Goal: Task Accomplishment & Management: Use online tool/utility

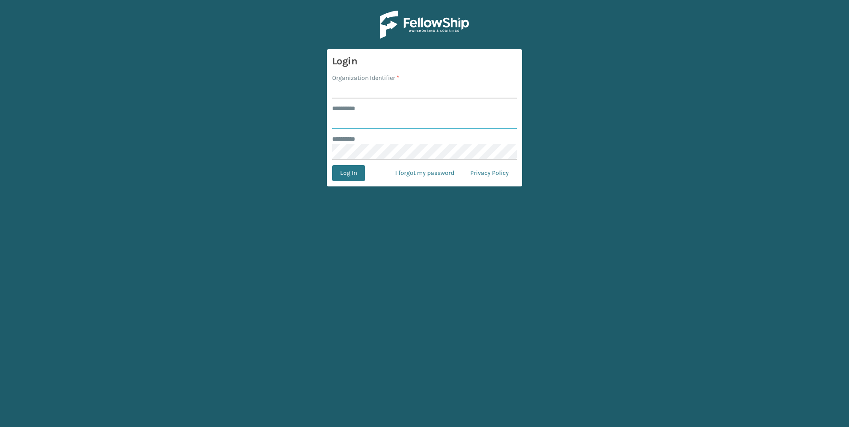
type input "***"
drag, startPoint x: 384, startPoint y: 58, endPoint x: 385, endPoint y: 66, distance: 8.0
click at [385, 61] on h3 "Login" at bounding box center [424, 61] width 185 height 13
click at [387, 89] on input "Organization Identifier *" at bounding box center [424, 91] width 185 height 16
type input "HOME DEPOT 5023"
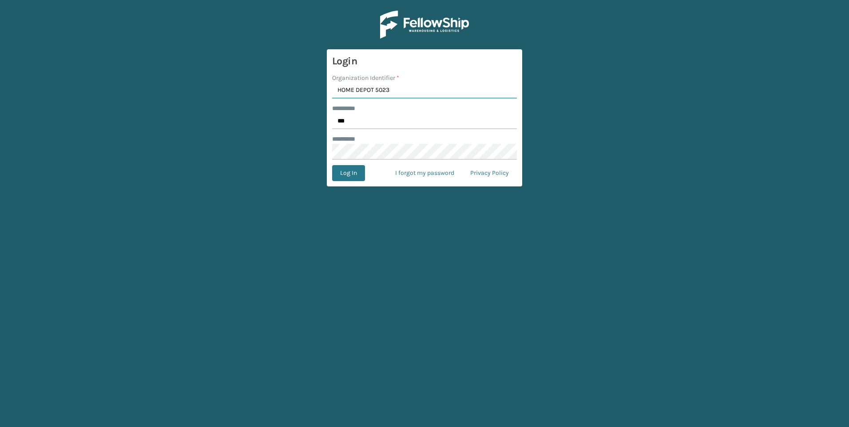
click at [405, 97] on input "HOME DEPOT 5023" at bounding box center [424, 91] width 185 height 16
drag, startPoint x: 404, startPoint y: 91, endPoint x: 244, endPoint y: 91, distance: 160.2
click at [257, 91] on main "Login Organization Identifier * HOME DEPOT 5023 ******** * *** ******** * Log I…" at bounding box center [424, 213] width 849 height 427
type input "Fellowship - West"
click at [333, 173] on button "Log In" at bounding box center [348, 173] width 33 height 16
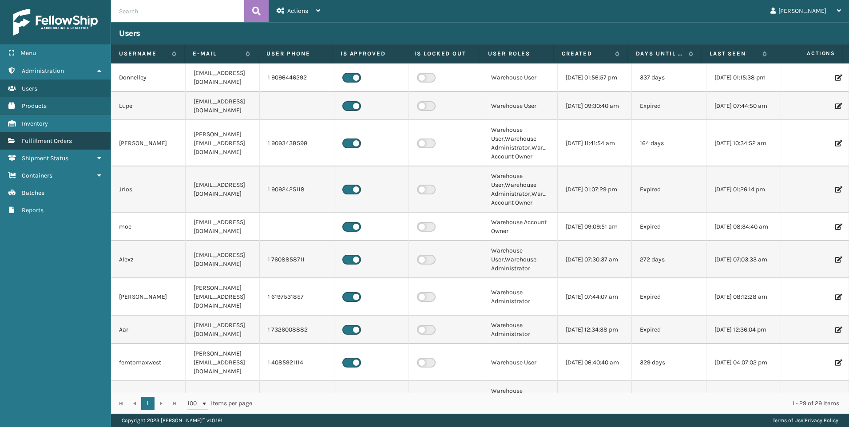
click at [43, 139] on span "Fulfillment Orders" at bounding box center [47, 141] width 50 height 8
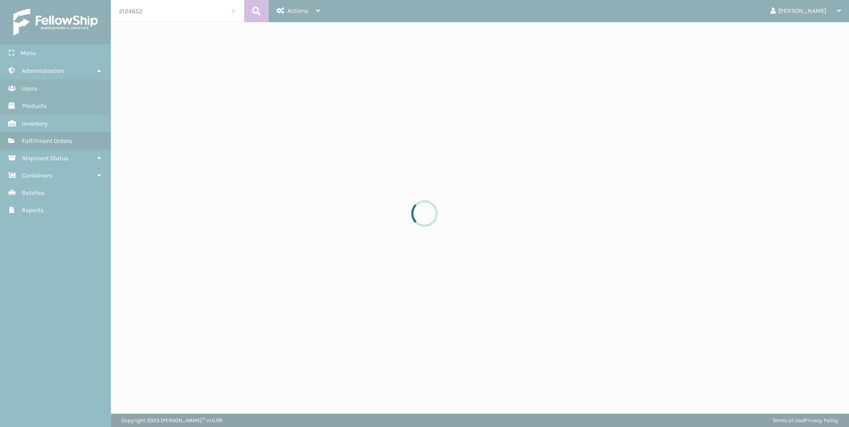
click at [46, 125] on div at bounding box center [424, 213] width 849 height 427
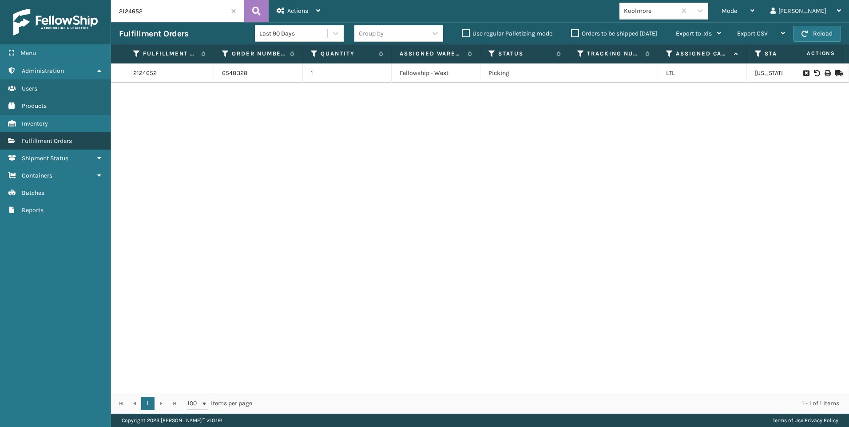
click at [46, 134] on link "Fulfillment Orders" at bounding box center [55, 140] width 111 height 17
click at [233, 12] on span at bounding box center [233, 10] width 5 height 5
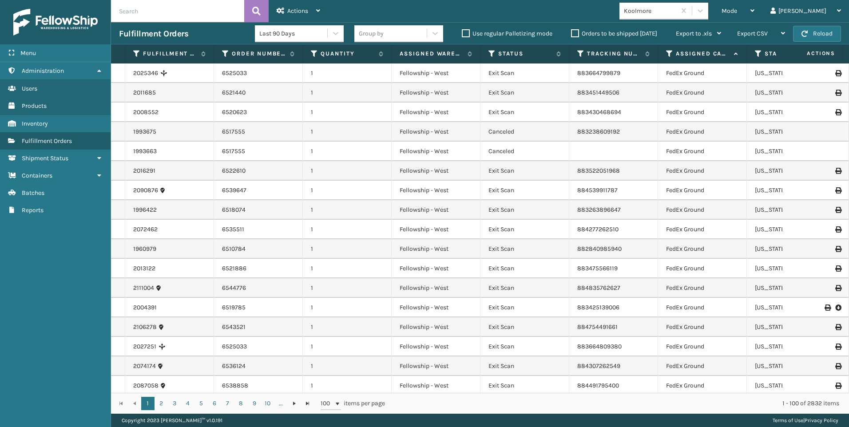
click at [737, 12] on span "Mode" at bounding box center [729, 11] width 16 height 8
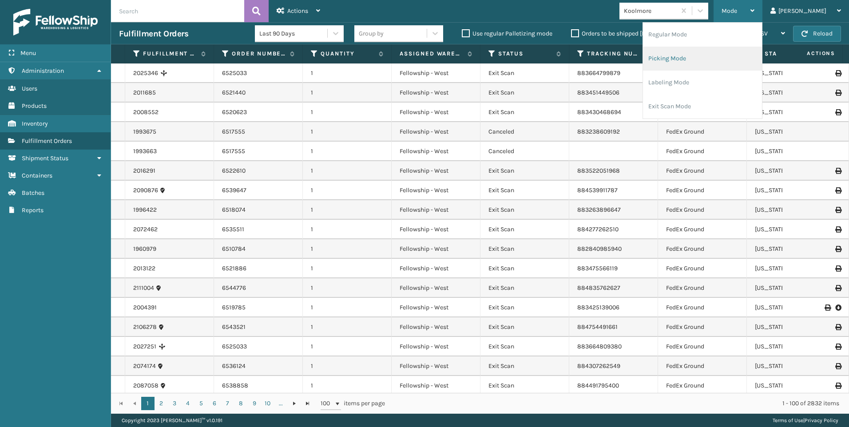
click at [735, 60] on li "Picking Mode" at bounding box center [702, 59] width 119 height 24
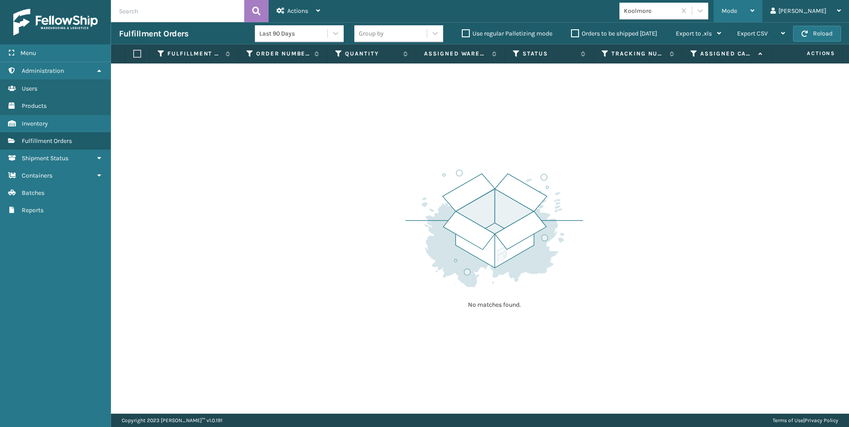
click at [754, 9] on div "Mode" at bounding box center [737, 11] width 33 height 22
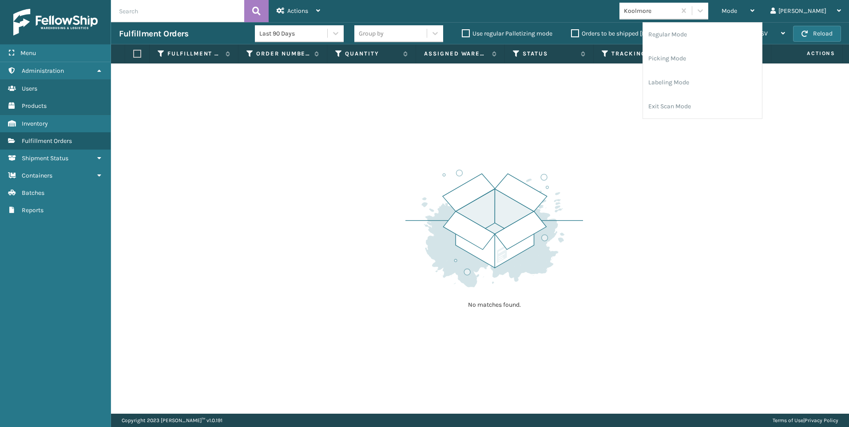
click at [676, 8] on div "Koolmore" at bounding box center [650, 10] width 53 height 9
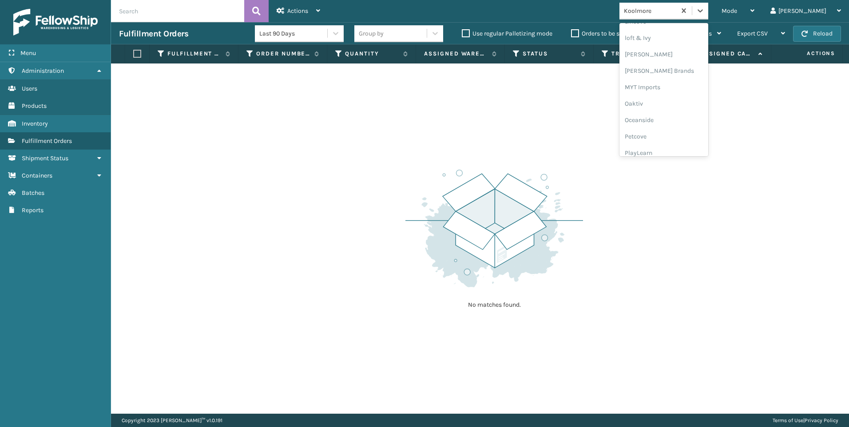
scroll to position [445, 0]
click at [708, 125] on div "SleepGeekz" at bounding box center [663, 130] width 89 height 16
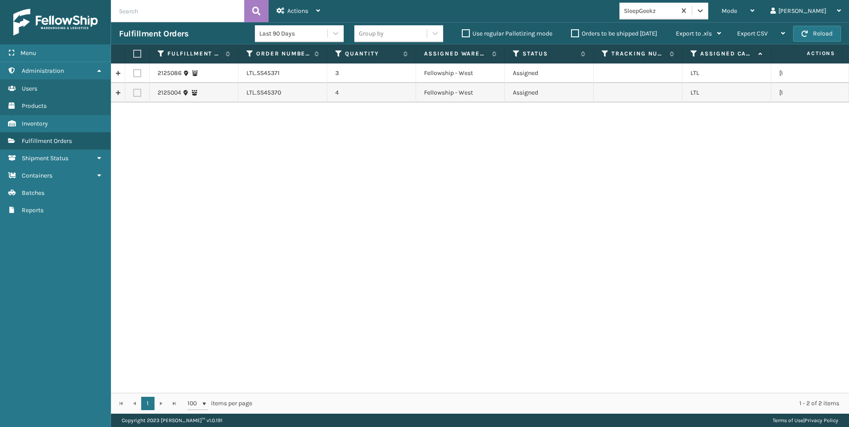
click at [138, 71] on label at bounding box center [137, 73] width 8 height 8
click at [134, 71] on input "checkbox" at bounding box center [133, 72] width 0 height 6
checkbox input "true"
click at [138, 89] on label at bounding box center [137, 93] width 8 height 8
click at [134, 89] on input "checkbox" at bounding box center [133, 92] width 0 height 6
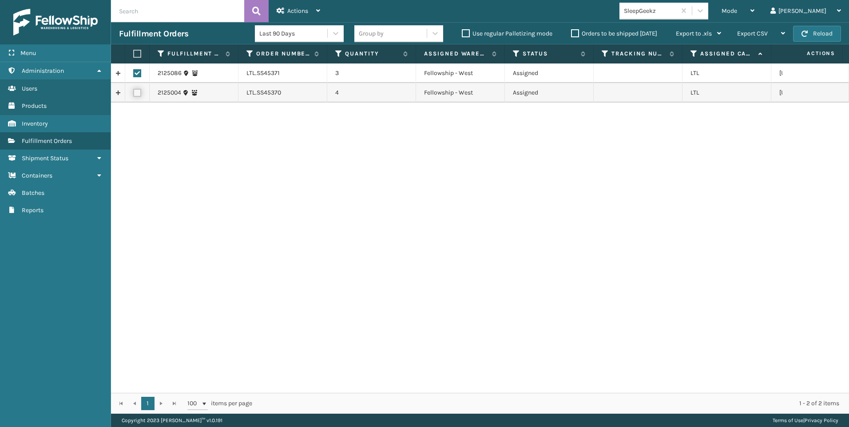
checkbox input "true"
click at [141, 86] on td at bounding box center [137, 93] width 24 height 20
click at [318, 11] on icon at bounding box center [318, 11] width 4 height 6
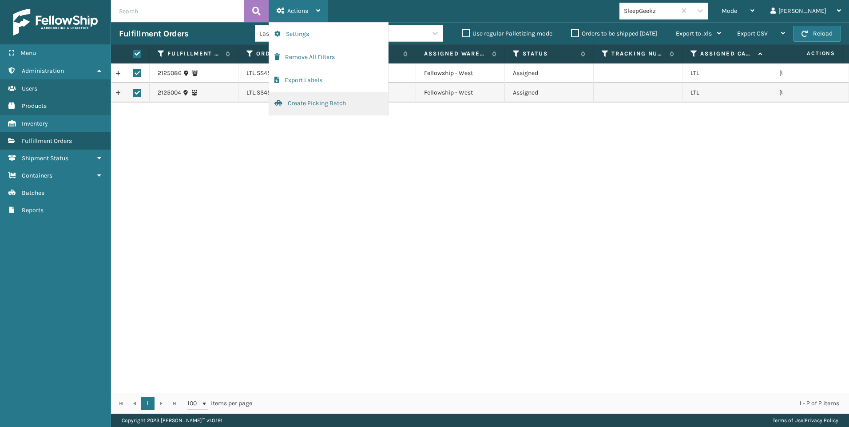
click at [329, 101] on button "Create Picking Batch" at bounding box center [328, 103] width 119 height 23
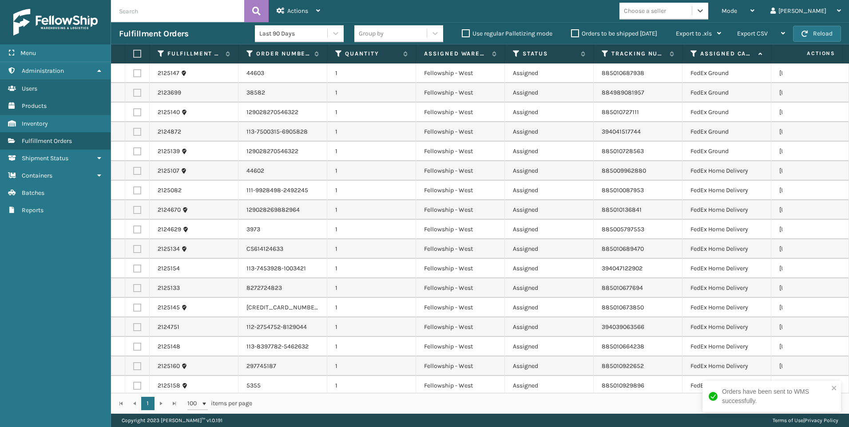
drag, startPoint x: 710, startPoint y: 15, endPoint x: 706, endPoint y: 22, distance: 7.8
click at [692, 14] on div "Choose a seller" at bounding box center [655, 11] width 72 height 15
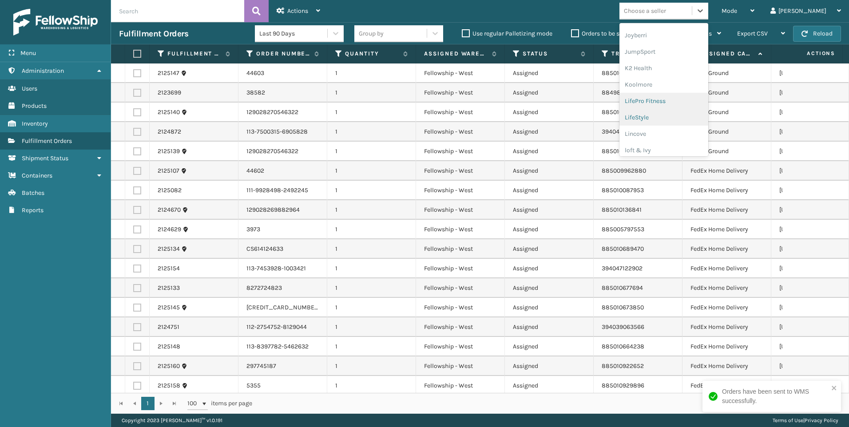
scroll to position [281, 0]
click at [696, 61] on div "Koolmore" at bounding box center [663, 64] width 89 height 16
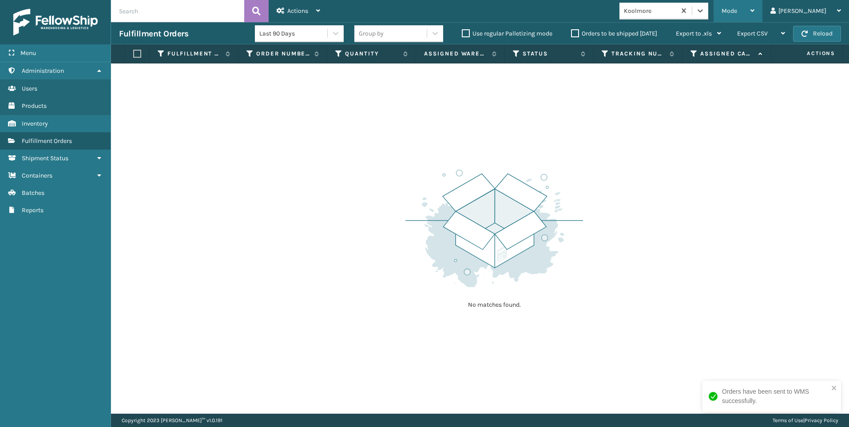
click at [754, 16] on div "Mode" at bounding box center [737, 11] width 33 height 22
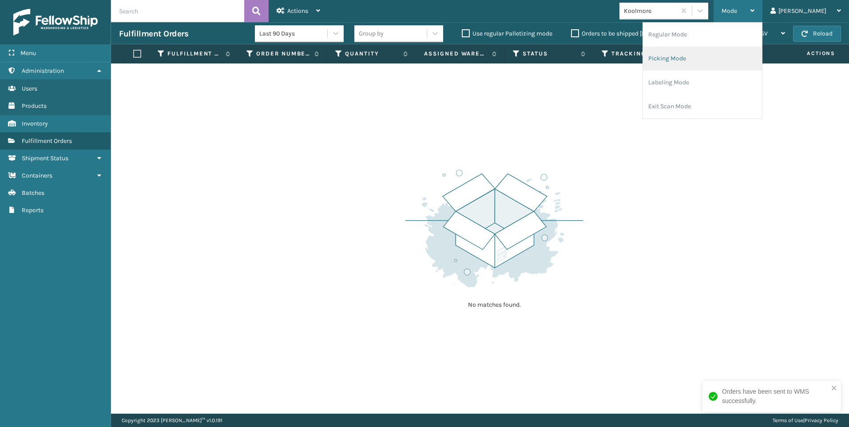
click at [740, 59] on li "Picking Mode" at bounding box center [702, 59] width 119 height 24
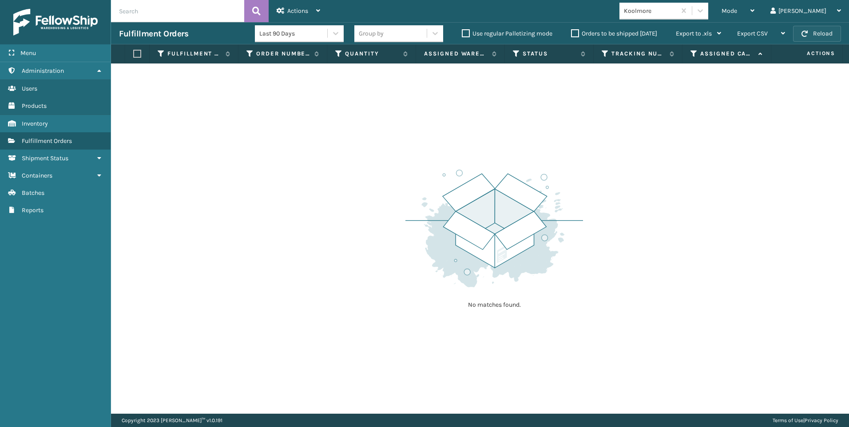
click at [830, 37] on button "Reload" at bounding box center [817, 34] width 48 height 16
click at [829, 32] on button "Reload" at bounding box center [817, 34] width 48 height 16
click at [810, 39] on button "Reload" at bounding box center [817, 34] width 48 height 16
click at [823, 34] on button "Reload" at bounding box center [817, 34] width 48 height 16
click at [676, 10] on div "Koolmore" at bounding box center [650, 10] width 53 height 9
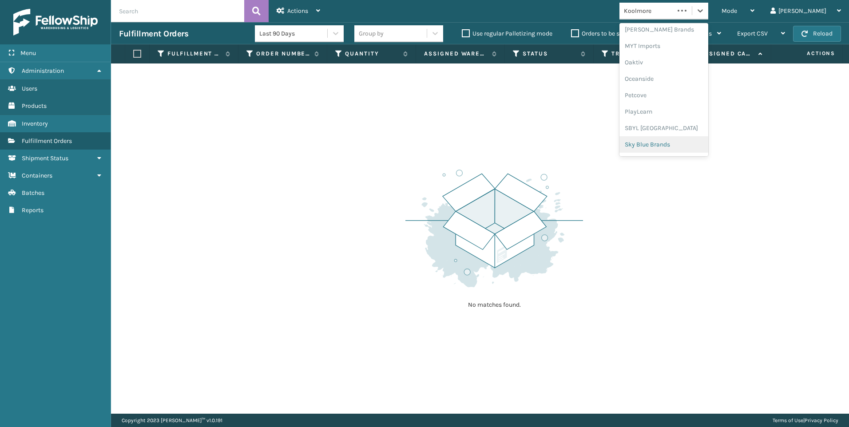
scroll to position [445, 0]
click at [690, 125] on div "SleepGeekz" at bounding box center [663, 130] width 89 height 16
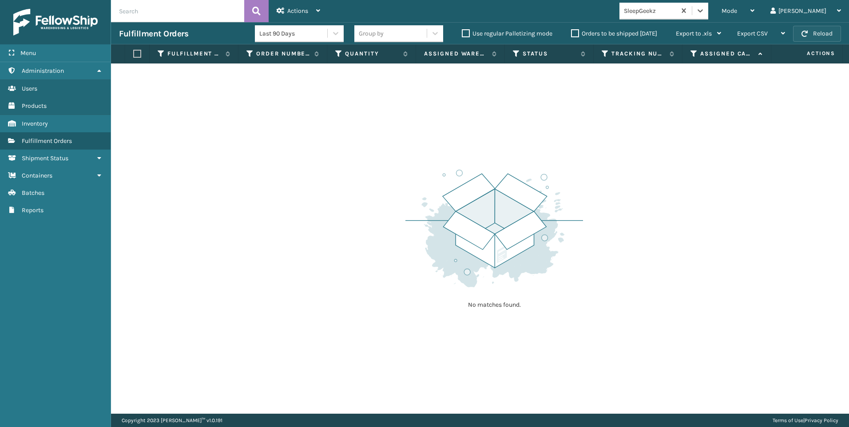
click at [805, 35] on span "button" at bounding box center [804, 34] width 6 height 6
click at [676, 7] on div "SleepGeekz" at bounding box center [650, 10] width 53 height 9
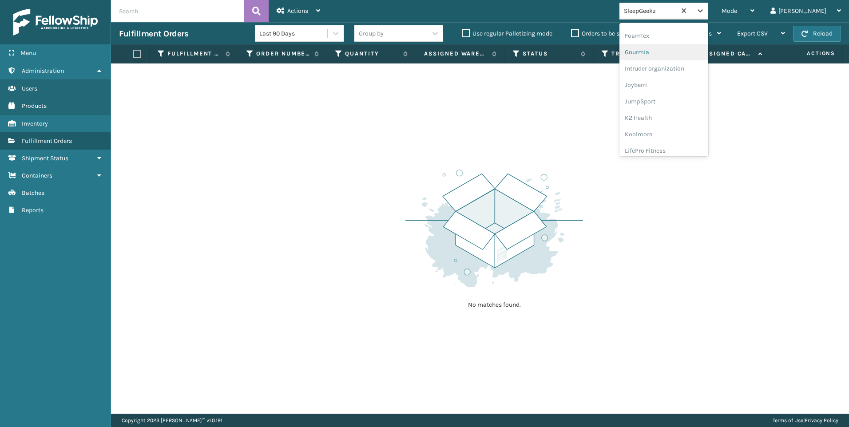
scroll to position [266, 0]
click at [698, 82] on div "Koolmore" at bounding box center [663, 79] width 89 height 16
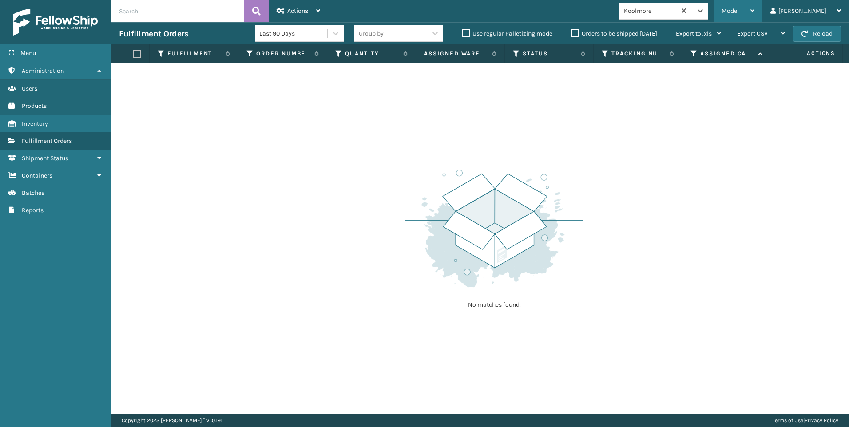
click at [754, 20] on div "Mode" at bounding box center [737, 11] width 33 height 22
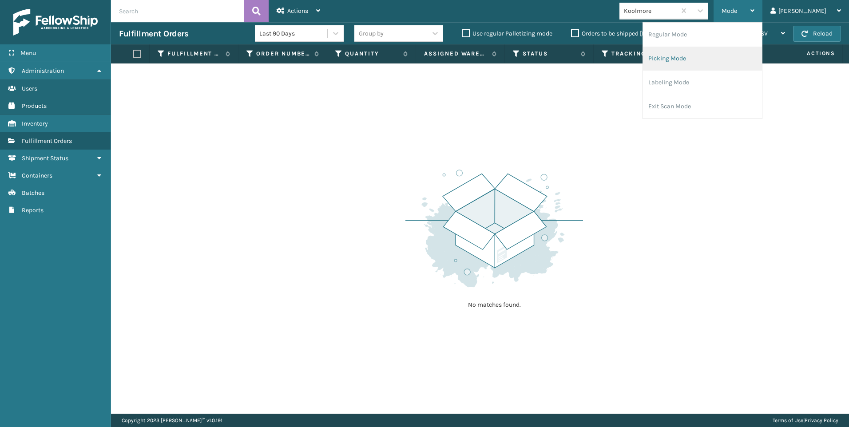
click at [762, 52] on li "Picking Mode" at bounding box center [702, 59] width 119 height 24
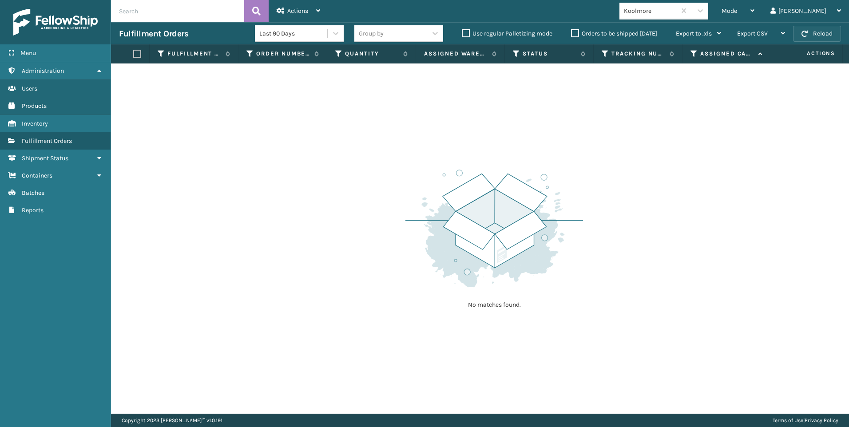
click at [817, 28] on button "Reload" at bounding box center [817, 34] width 48 height 16
click at [814, 34] on button "Reload" at bounding box center [817, 34] width 48 height 16
drag, startPoint x: 760, startPoint y: 214, endPoint x: 749, endPoint y: 206, distance: 13.9
click at [760, 214] on div "No matches found." at bounding box center [480, 238] width 738 height 350
click at [825, 26] on button "Reload" at bounding box center [817, 34] width 48 height 16
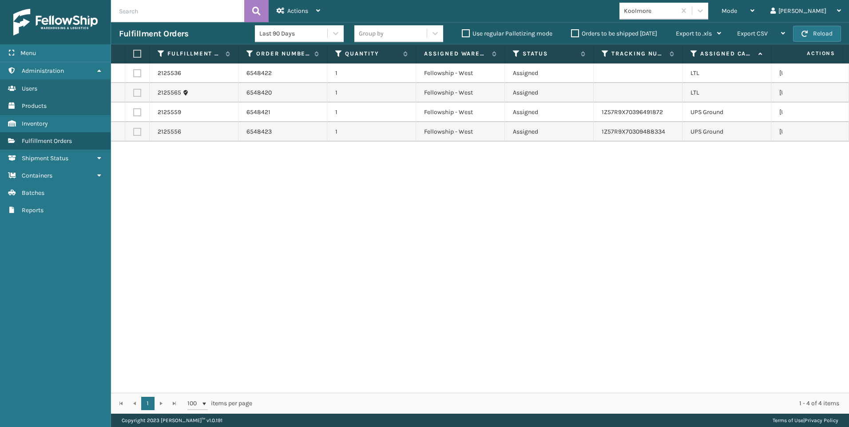
click at [140, 73] on label at bounding box center [137, 73] width 8 height 8
click at [134, 73] on input "checkbox" at bounding box center [133, 72] width 0 height 6
checkbox input "true"
click at [141, 91] on label at bounding box center [137, 93] width 8 height 8
click at [134, 91] on input "checkbox" at bounding box center [133, 92] width 0 height 6
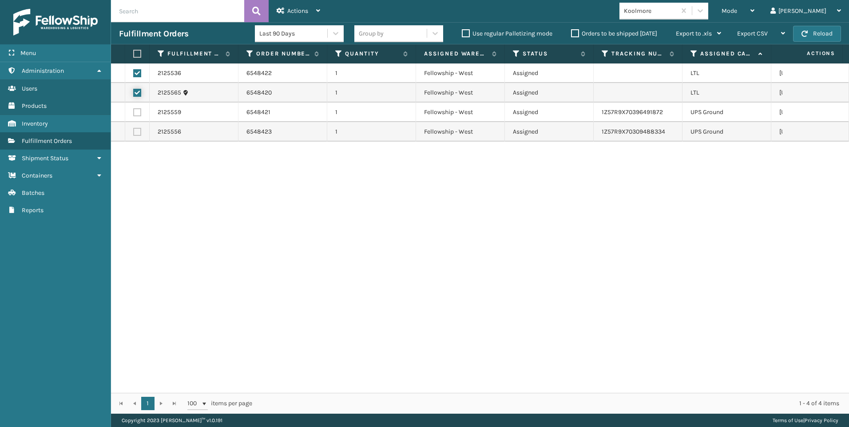
checkbox input "true"
click at [275, 15] on div "Actions Settings Remove All Filters Export Labels Create Picking Batch" at bounding box center [298, 11] width 59 height 22
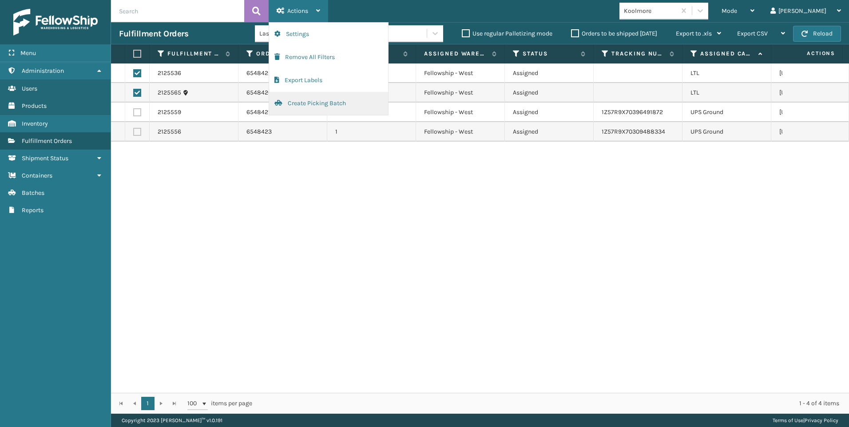
click at [301, 103] on button "Create Picking Batch" at bounding box center [328, 103] width 119 height 23
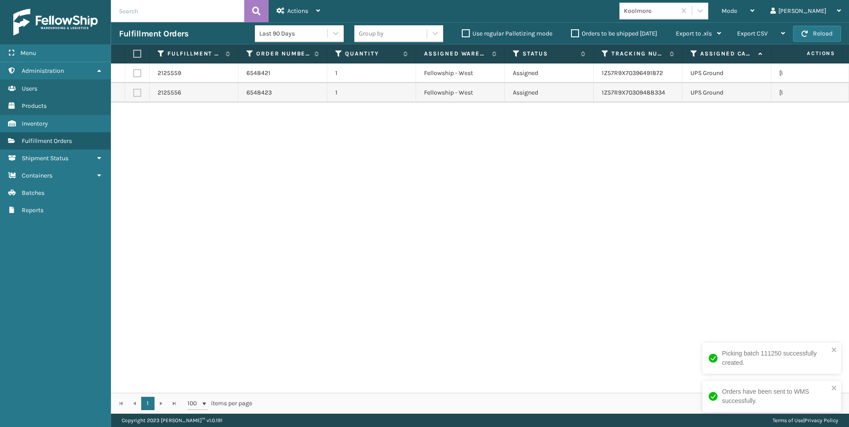
click at [182, 12] on input "text" at bounding box center [177, 11] width 133 height 22
paste input "2125565"
click at [754, 11] on div "Mode" at bounding box center [737, 11] width 33 height 22
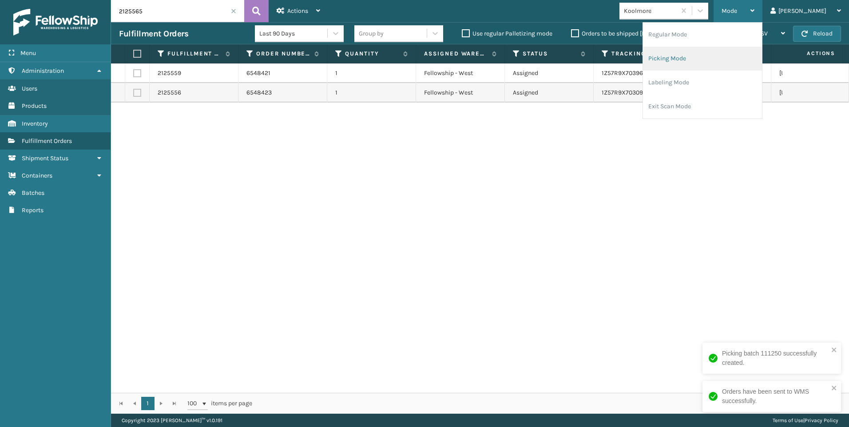
click at [746, 37] on li "Regular Mode" at bounding box center [702, 35] width 119 height 24
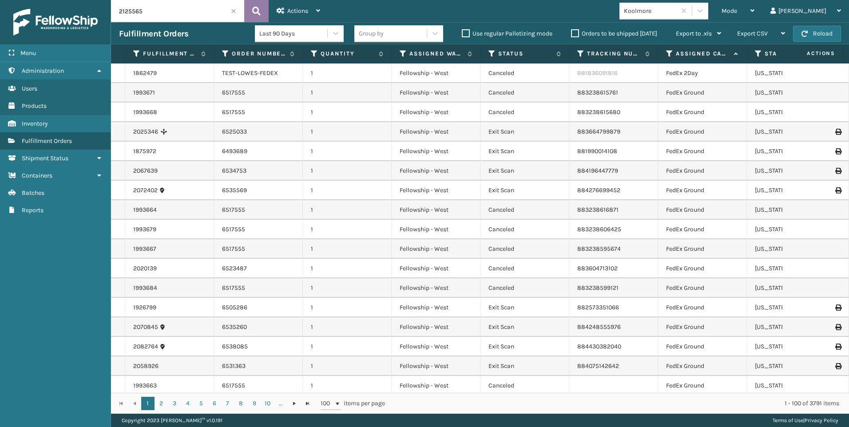
click at [257, 4] on button at bounding box center [256, 11] width 24 height 22
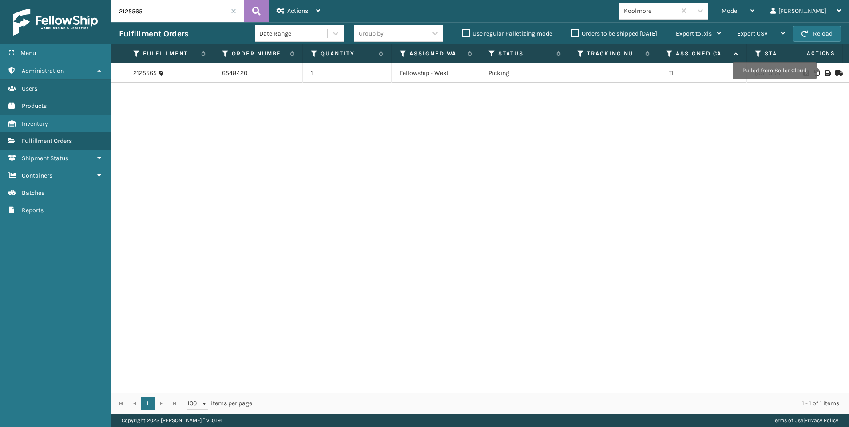
click at [824, 71] on icon at bounding box center [826, 73] width 5 height 6
click at [180, 12] on input "2125565" at bounding box center [177, 11] width 133 height 22
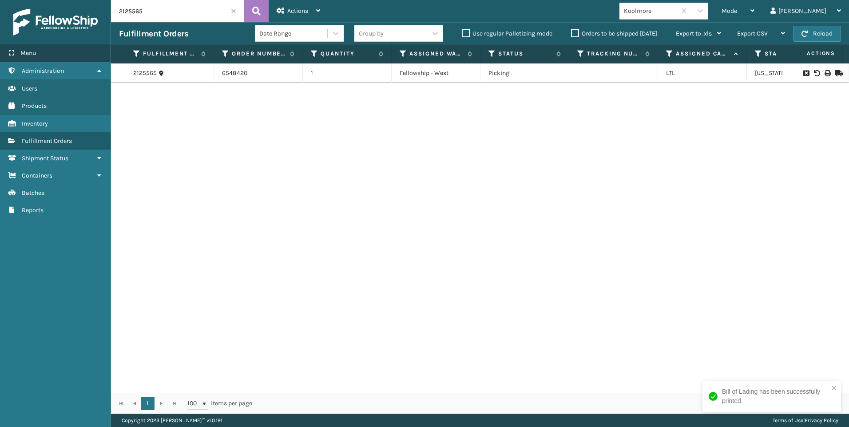
drag, startPoint x: 137, startPoint y: 12, endPoint x: 12, endPoint y: 49, distance: 130.2
click at [77, 0] on div "Menu Administration Users Products Inventory Fulfillment Orders Shipment Status…" at bounding box center [424, 0] width 849 height 0
paste input "36"
type input "2125536"
click at [824, 71] on div at bounding box center [815, 73] width 50 height 6
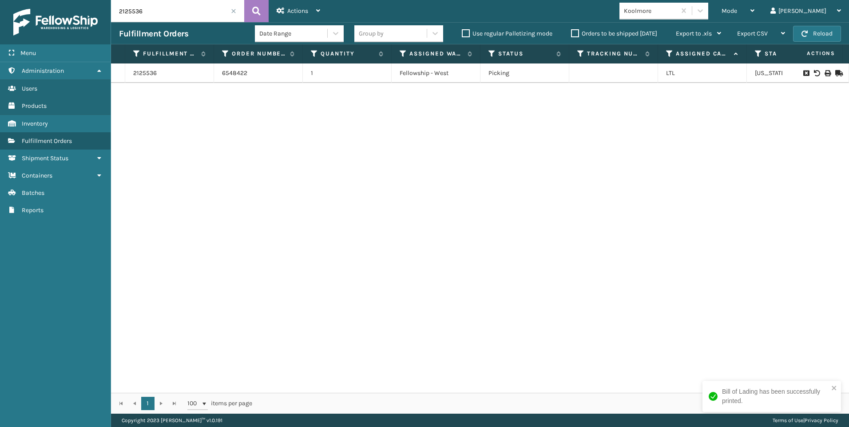
click at [824, 71] on icon at bounding box center [826, 73] width 5 height 6
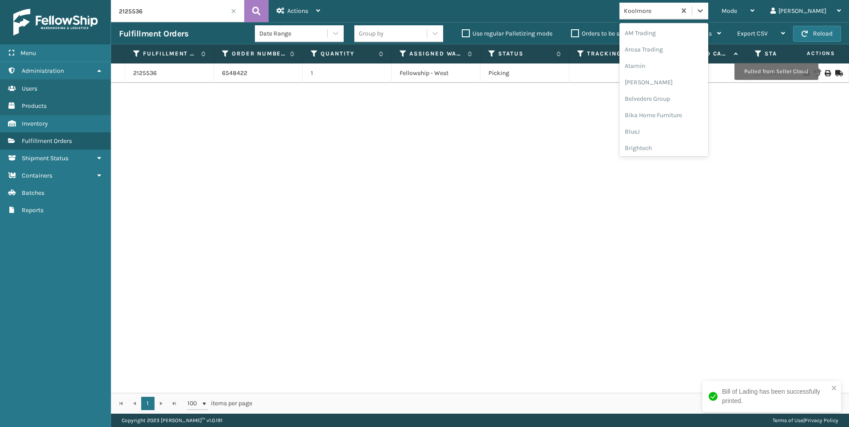
click at [676, 9] on div "Koolmore" at bounding box center [650, 10] width 53 height 9
click at [689, 127] on div "SleepGeekz" at bounding box center [663, 130] width 89 height 16
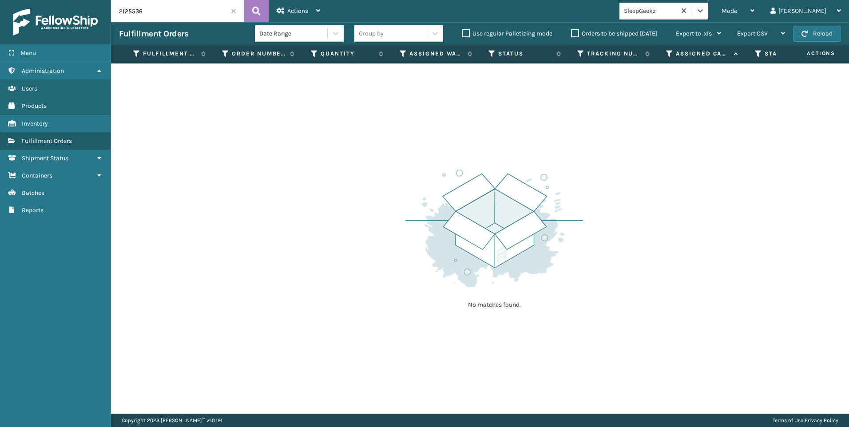
click at [233, 12] on span at bounding box center [233, 10] width 5 height 5
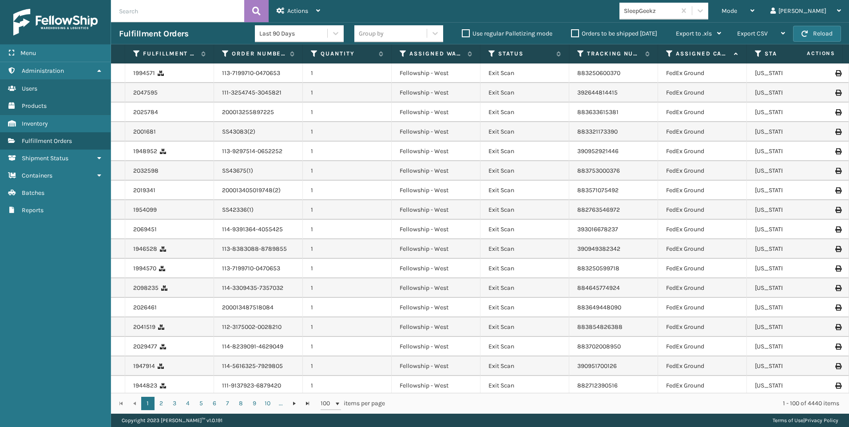
click at [737, 12] on span "Mode" at bounding box center [729, 11] width 16 height 8
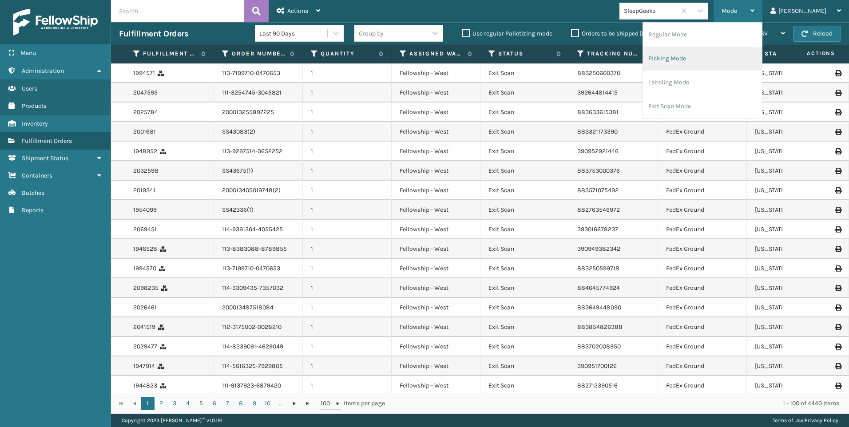
click at [750, 60] on li "Picking Mode" at bounding box center [702, 59] width 119 height 24
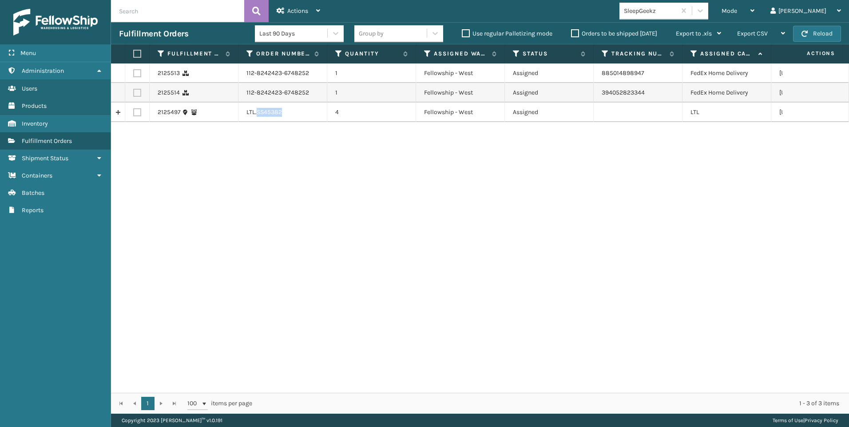
drag, startPoint x: 257, startPoint y: 111, endPoint x: 307, endPoint y: 112, distance: 49.7
click at [307, 112] on td "LTL.SS45382" at bounding box center [282, 113] width 89 height 20
drag, startPoint x: 307, startPoint y: 112, endPoint x: 276, endPoint y: 115, distance: 31.7
copy td "SS45382"
click at [134, 112] on label at bounding box center [137, 112] width 8 height 8
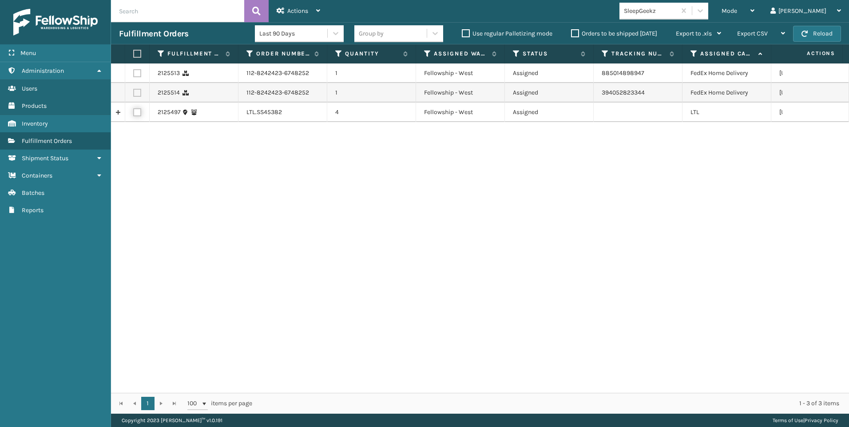
click at [134, 112] on input "checkbox" at bounding box center [133, 111] width 0 height 6
checkbox input "true"
click at [289, 6] on div "Actions" at bounding box center [299, 11] width 44 height 22
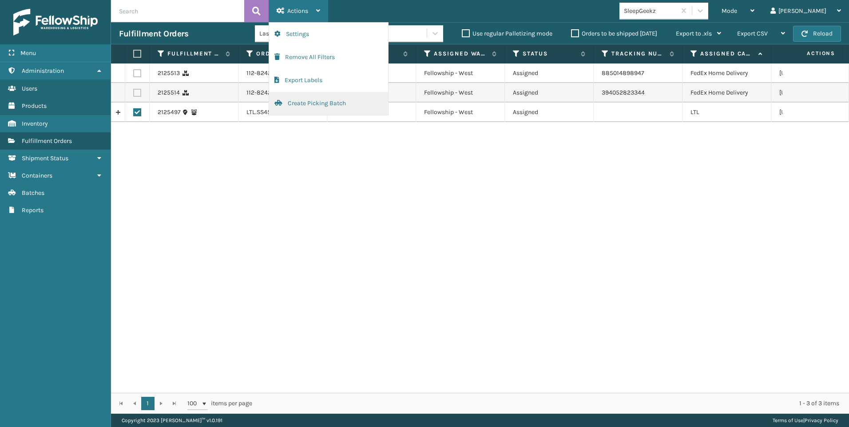
click at [275, 100] on span "button" at bounding box center [278, 103] width 8 height 6
